Goal: Communication & Community: Connect with others

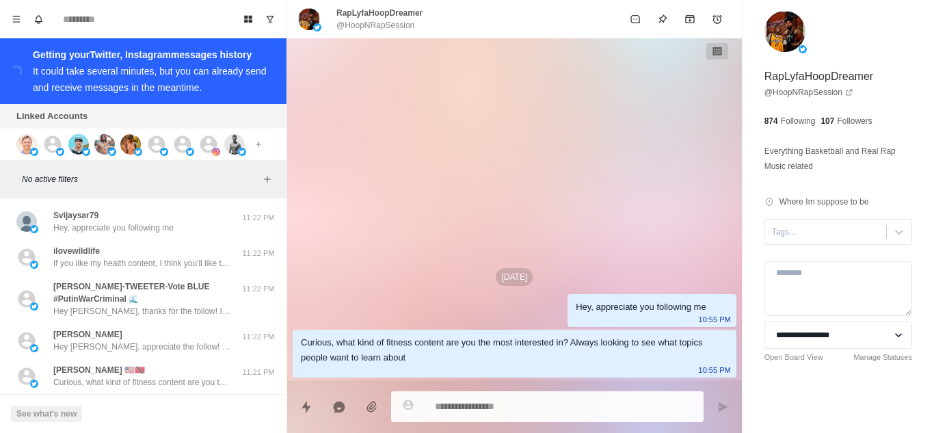
type textarea "*"
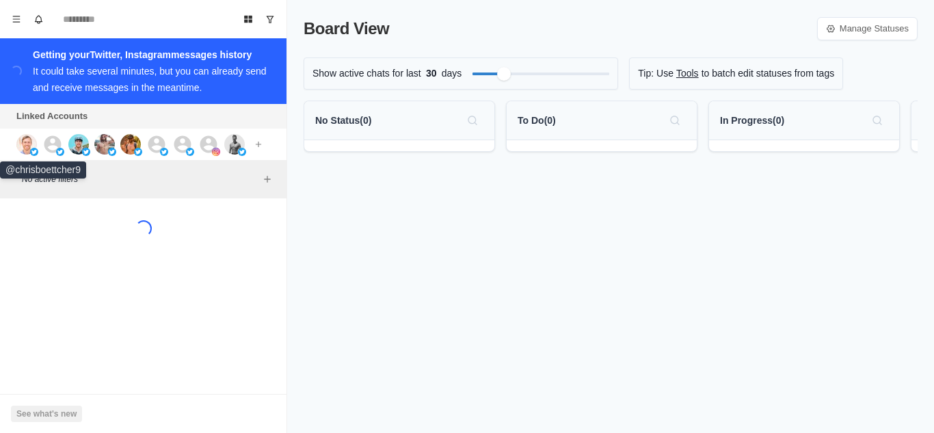
click at [27, 149] on img at bounding box center [26, 144] width 21 height 21
drag, startPoint x: 49, startPoint y: 148, endPoint x: 96, endPoint y: 144, distance: 46.7
click at [52, 148] on icon at bounding box center [52, 144] width 21 height 21
drag, startPoint x: 85, startPoint y: 146, endPoint x: 102, endPoint y: 146, distance: 16.4
click at [86, 146] on img at bounding box center [78, 144] width 21 height 21
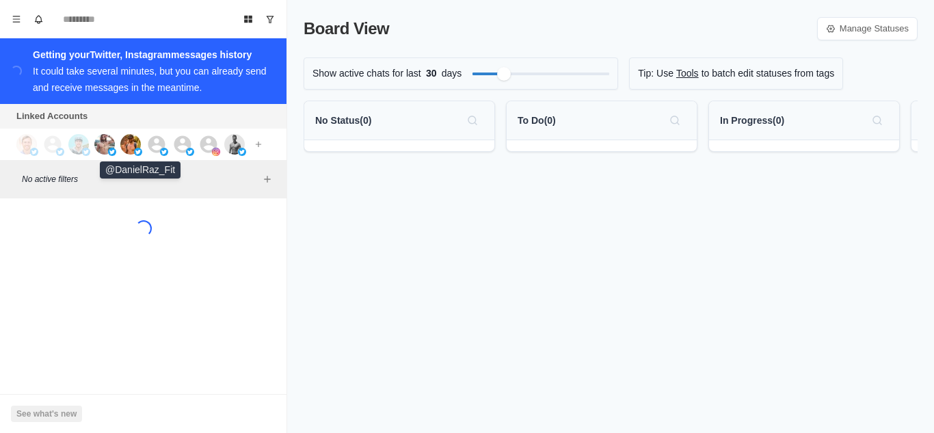
drag, startPoint x: 129, startPoint y: 144, endPoint x: 161, endPoint y: 146, distance: 32.8
click at [131, 144] on img at bounding box center [130, 144] width 21 height 21
click at [161, 146] on icon at bounding box center [156, 143] width 17 height 17
click at [179, 146] on icon at bounding box center [182, 143] width 17 height 17
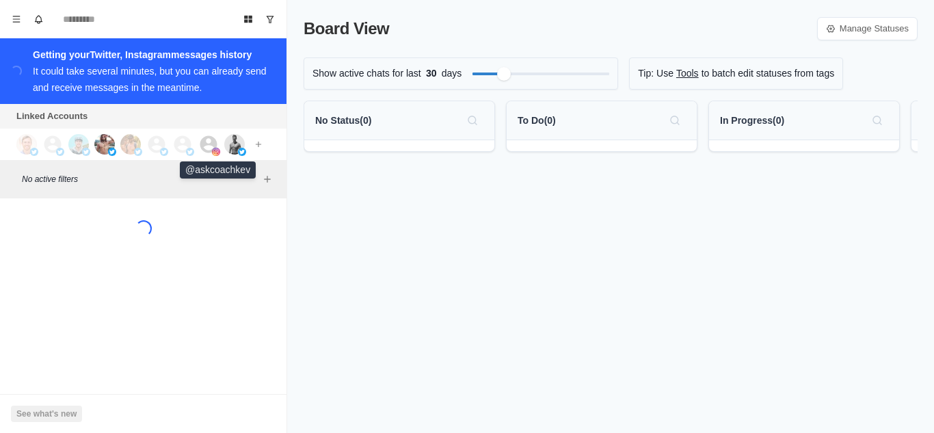
click at [211, 151] on icon at bounding box center [208, 143] width 17 height 17
click at [229, 150] on img at bounding box center [234, 144] width 21 height 21
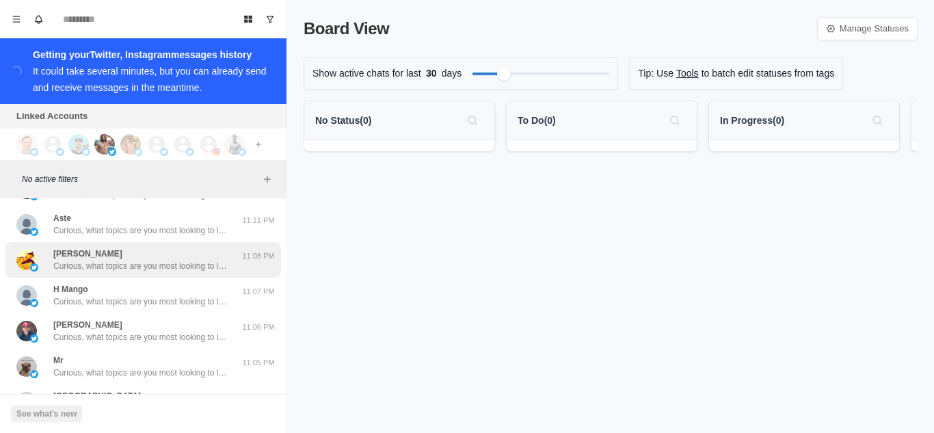
scroll to position [547, 0]
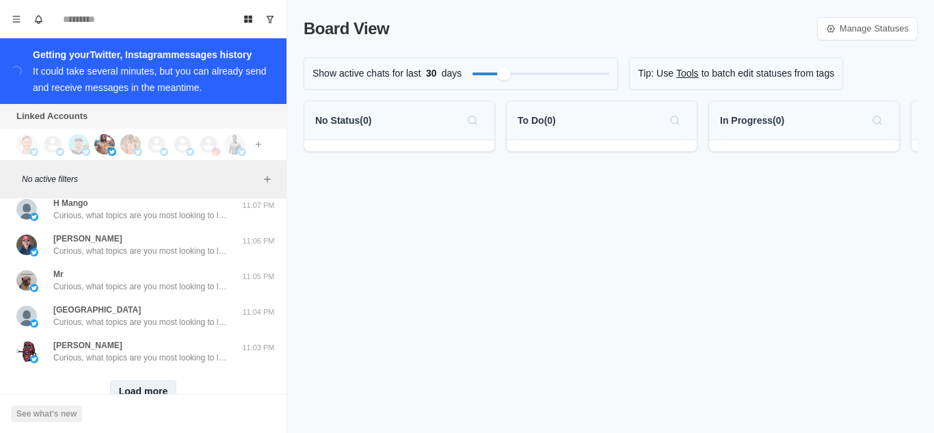
click at [144, 390] on button "Load more" at bounding box center [143, 391] width 67 height 22
